Goal: Transaction & Acquisition: Purchase product/service

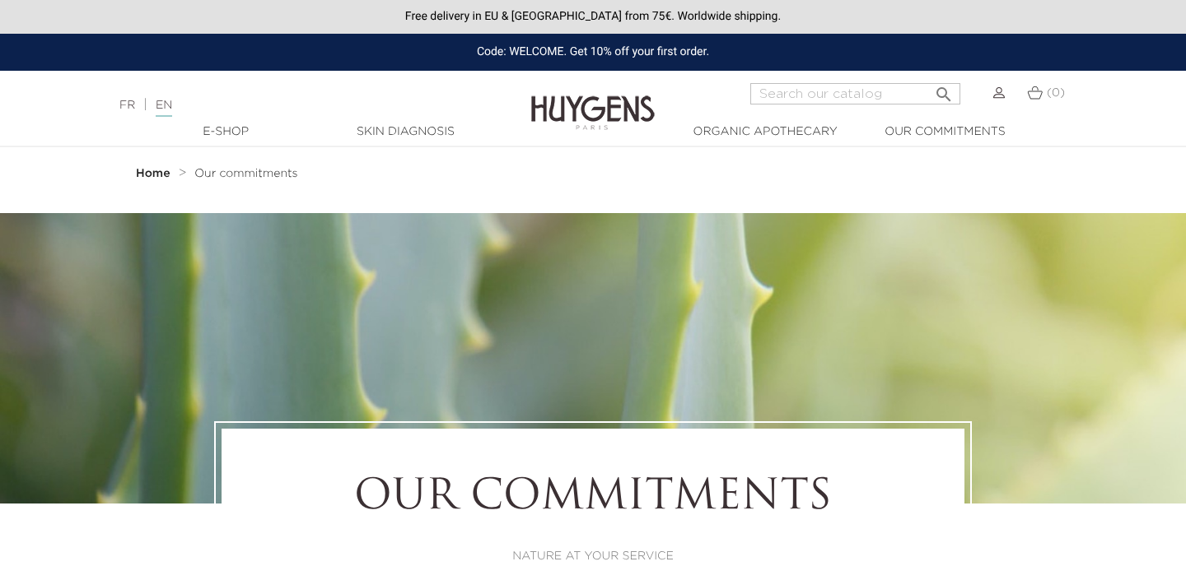
click at [797, 95] on input "Search" at bounding box center [855, 93] width 210 height 21
type input "la french beauty"
click at [929, 78] on button " Search" at bounding box center [944, 89] width 30 height 22
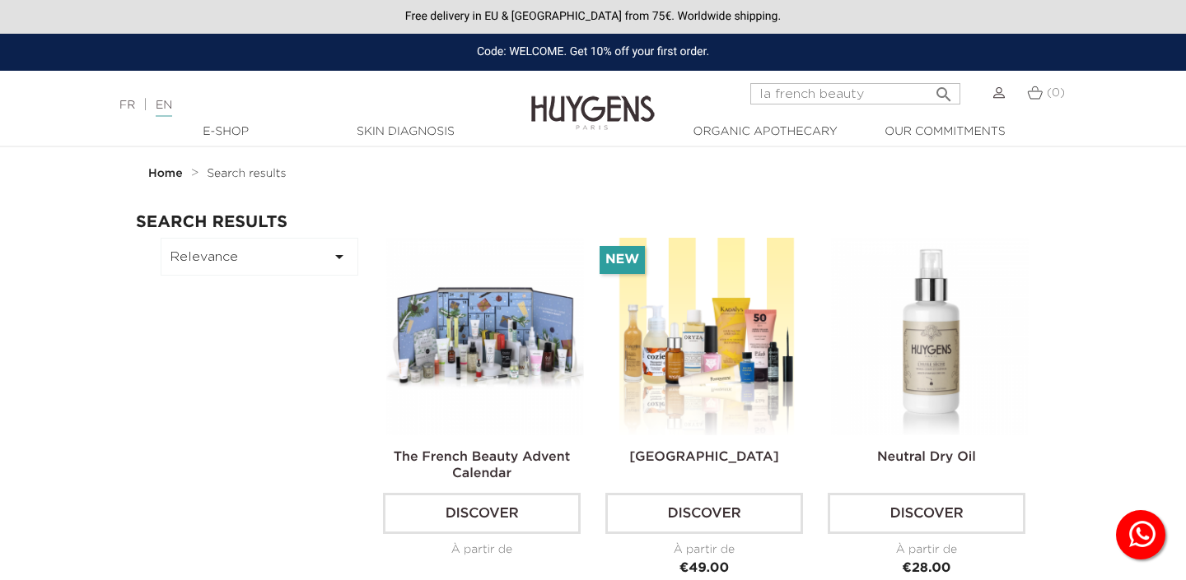
click at [492, 389] on img at bounding box center [485, 337] width 198 height 198
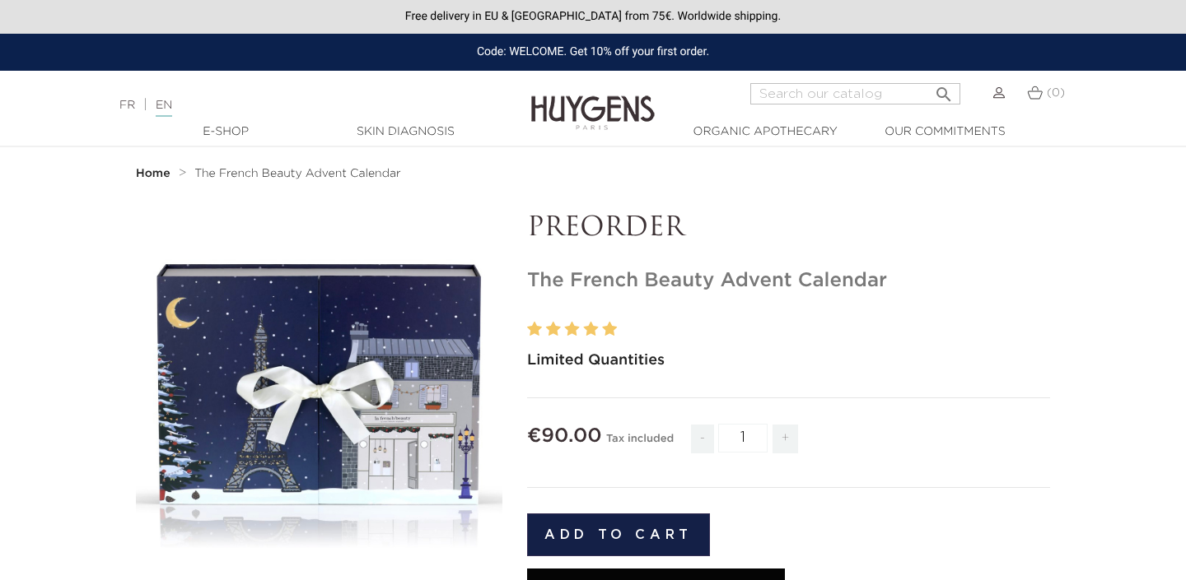
click at [314, 349] on div "" at bounding box center [319, 396] width 366 height 366
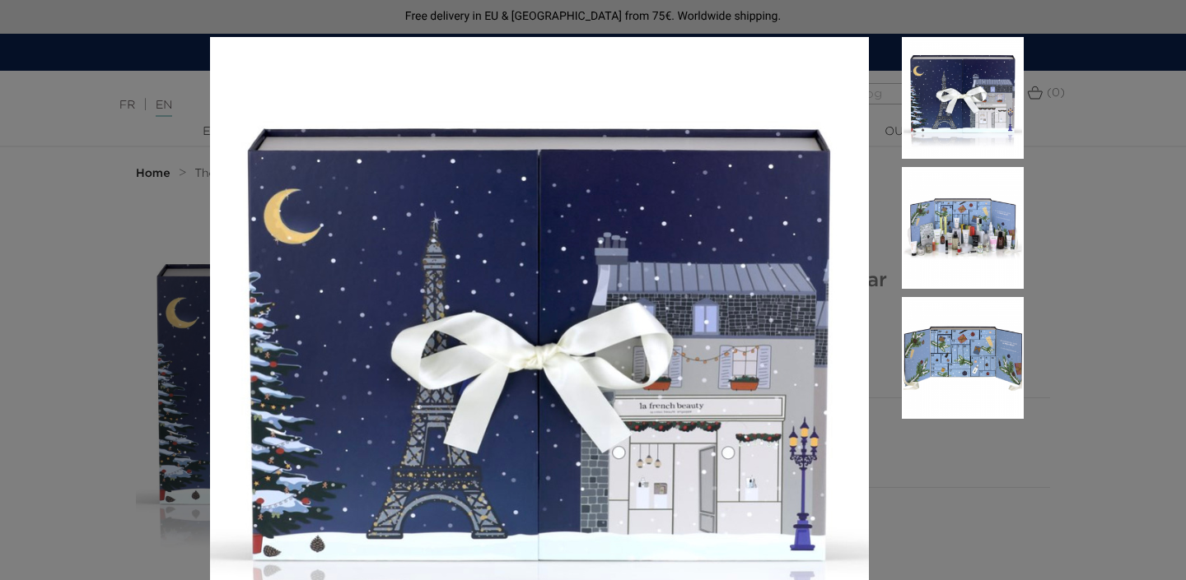
click at [942, 325] on img at bounding box center [963, 358] width 122 height 122
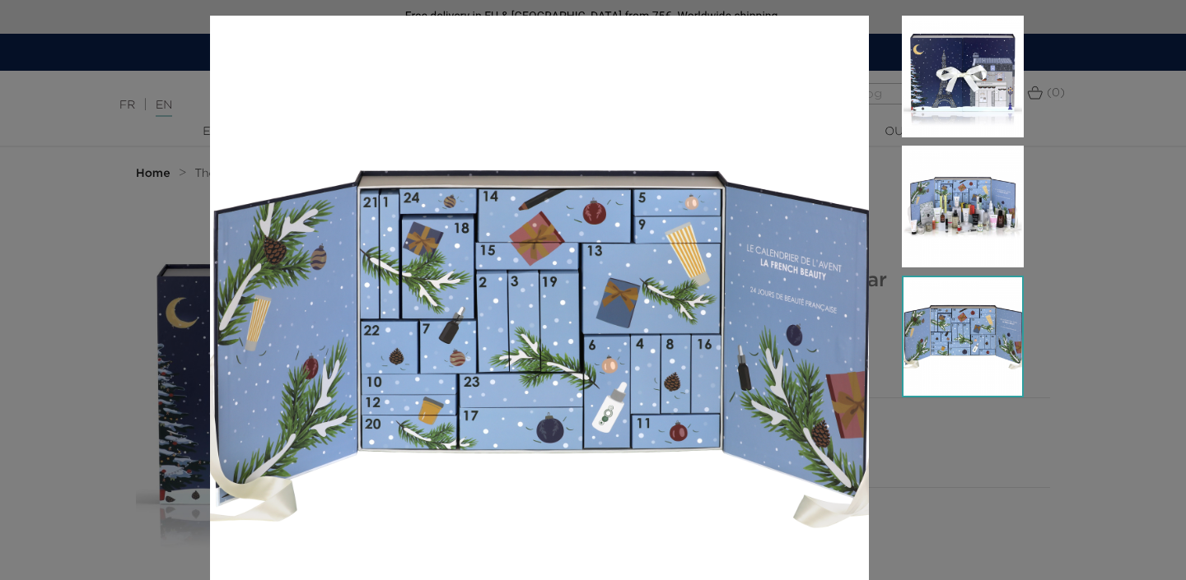
scroll to position [2, 0]
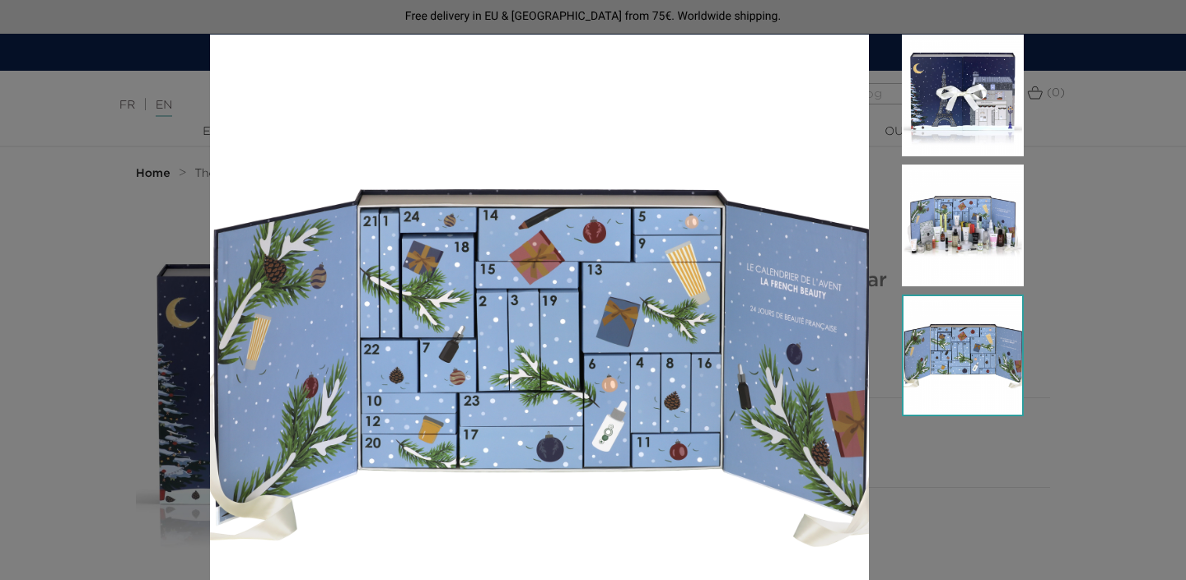
click at [958, 155] on img at bounding box center [963, 96] width 122 height 122
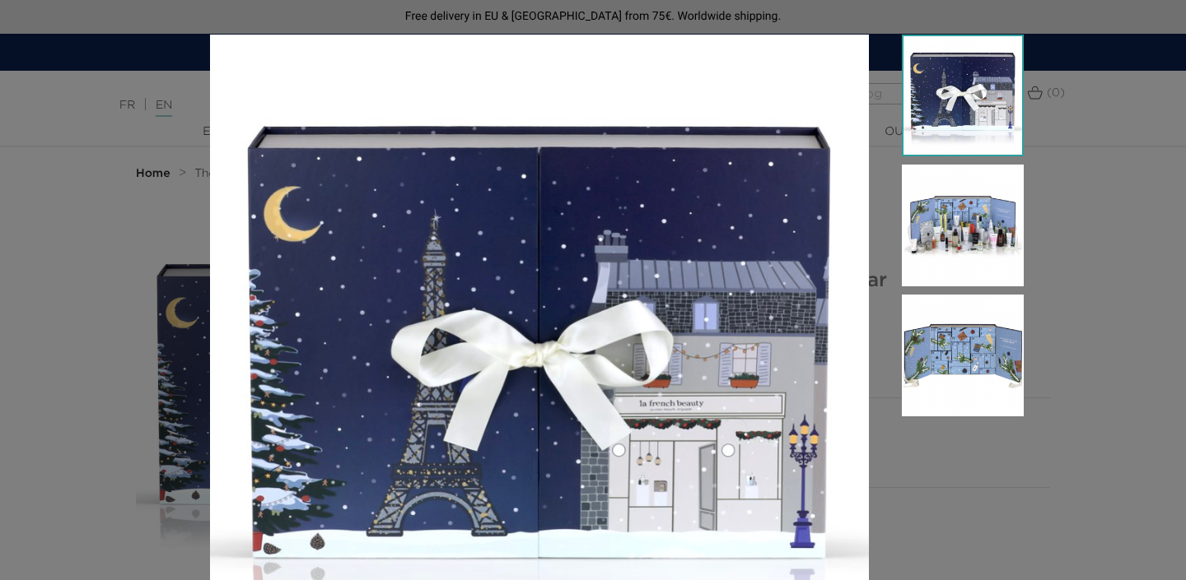
click at [962, 235] on img at bounding box center [963, 226] width 122 height 122
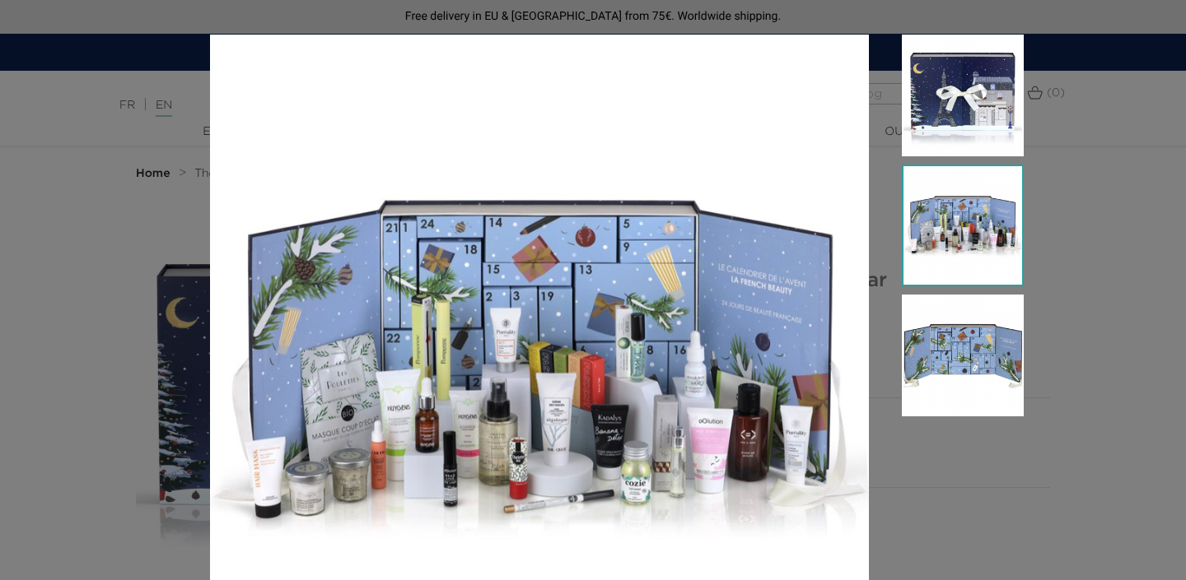
click at [1060, 235] on div "Limited Quantities" at bounding box center [593, 290] width 1186 height 580
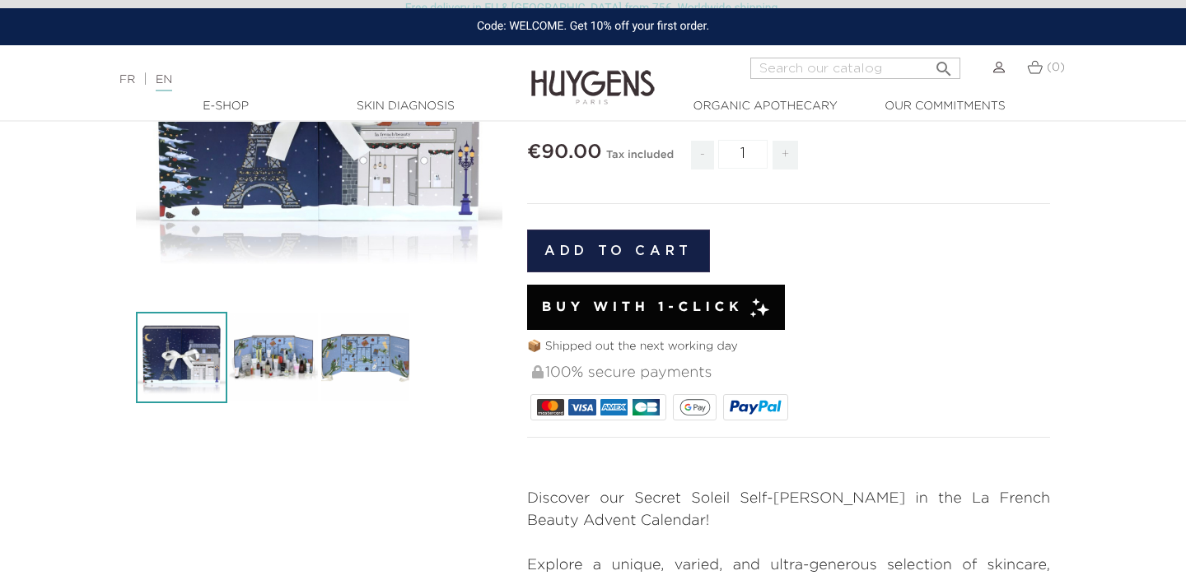
scroll to position [0, 0]
